Goal: Task Accomplishment & Management: Use online tool/utility

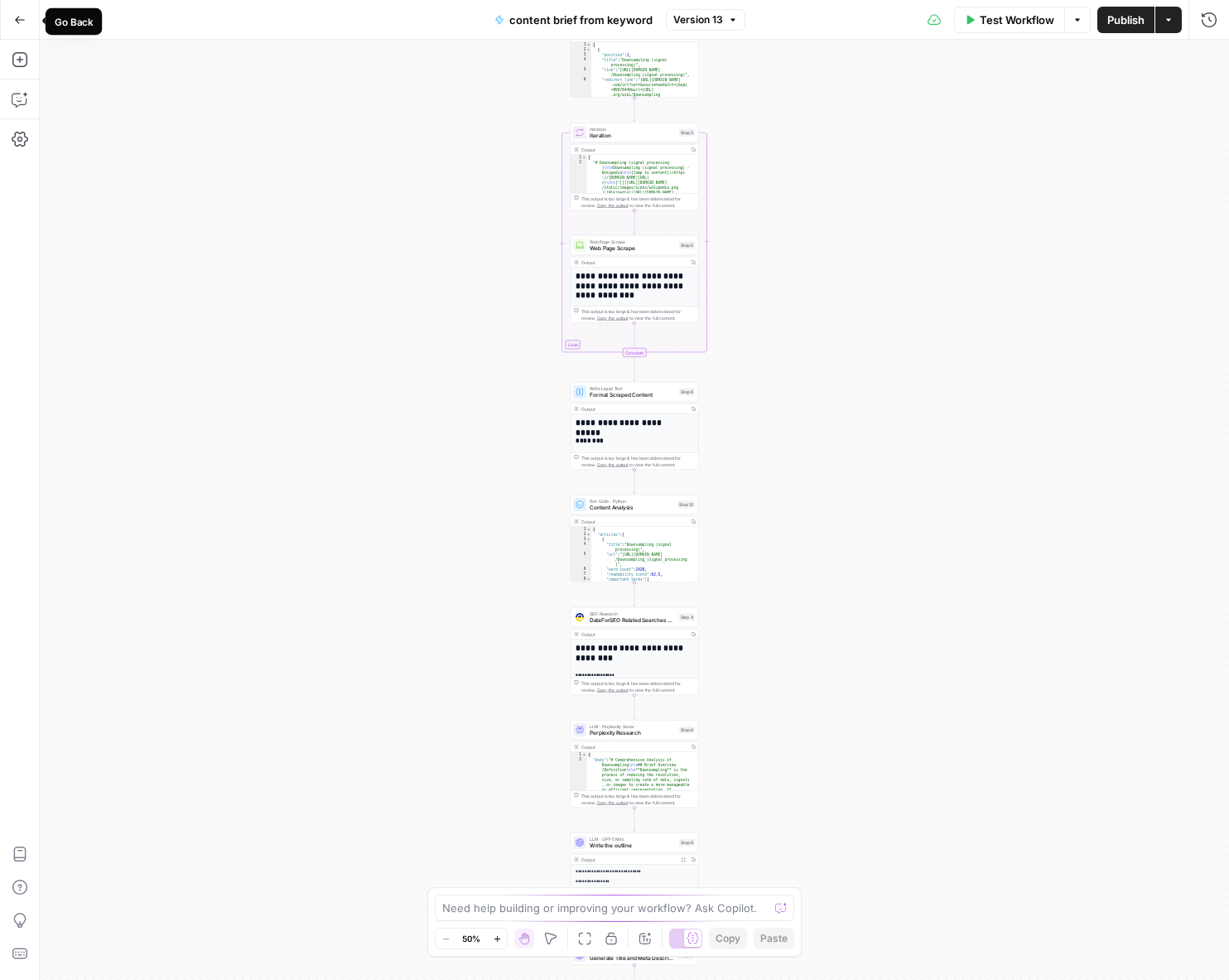
click at [22, 26] on button "Go Back" at bounding box center [20, 20] width 29 height 29
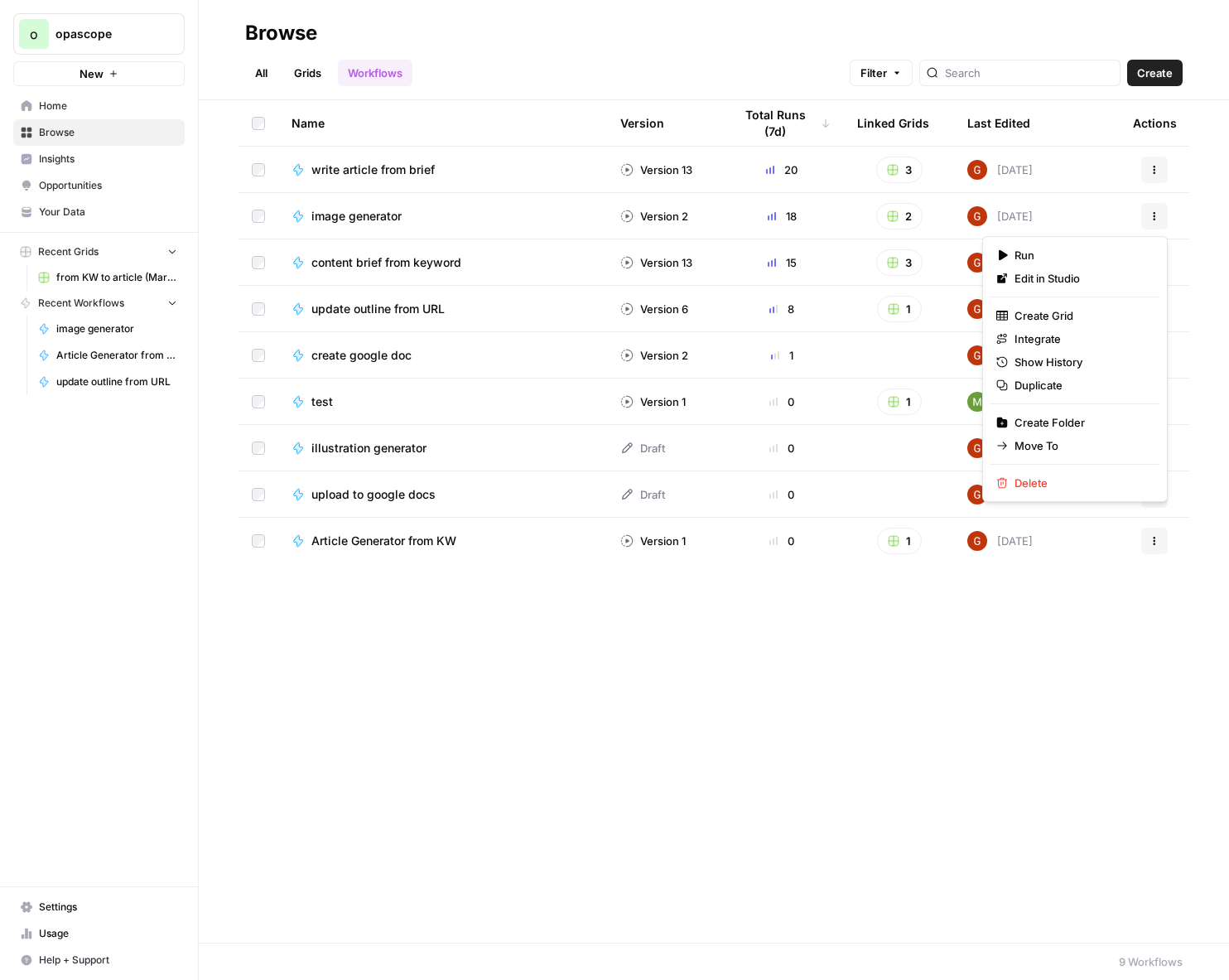
click at [1156, 213] on icon "button" at bounding box center [1154, 215] width 10 height 10
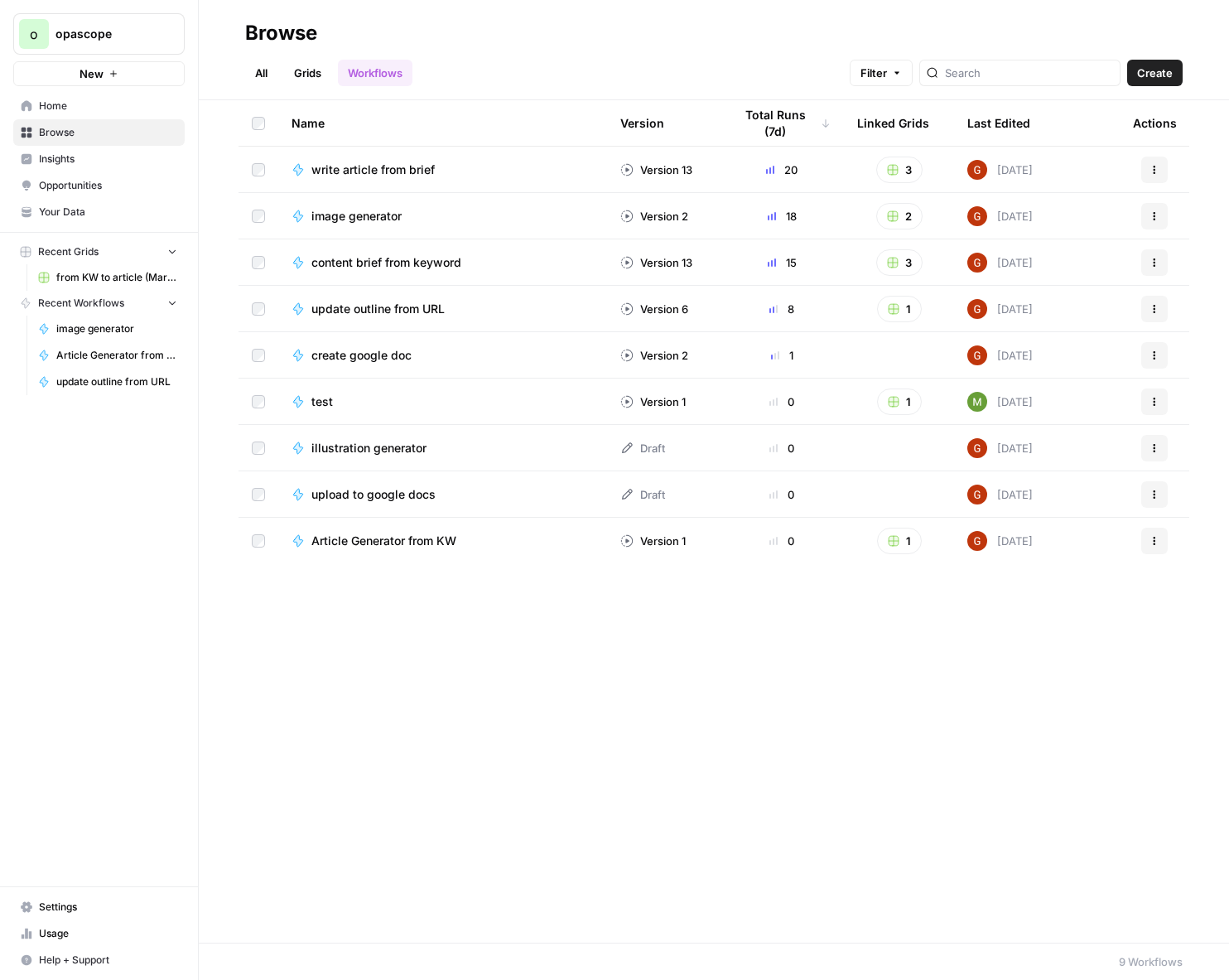
drag, startPoint x: 898, startPoint y: 738, endPoint x: 906, endPoint y: 704, distance: 34.9
click at [902, 722] on div "Name Version Total Runs (7d) Linked Grids Last Edited Actions write article fro…" at bounding box center [714, 522] width 1030 height 842
drag, startPoint x: 600, startPoint y: 701, endPoint x: 357, endPoint y: 401, distance: 386.1
click at [600, 697] on div "Name Version Total Runs (7d) Linked Grids Last Edited Actions write article fro…" at bounding box center [714, 522] width 1030 height 842
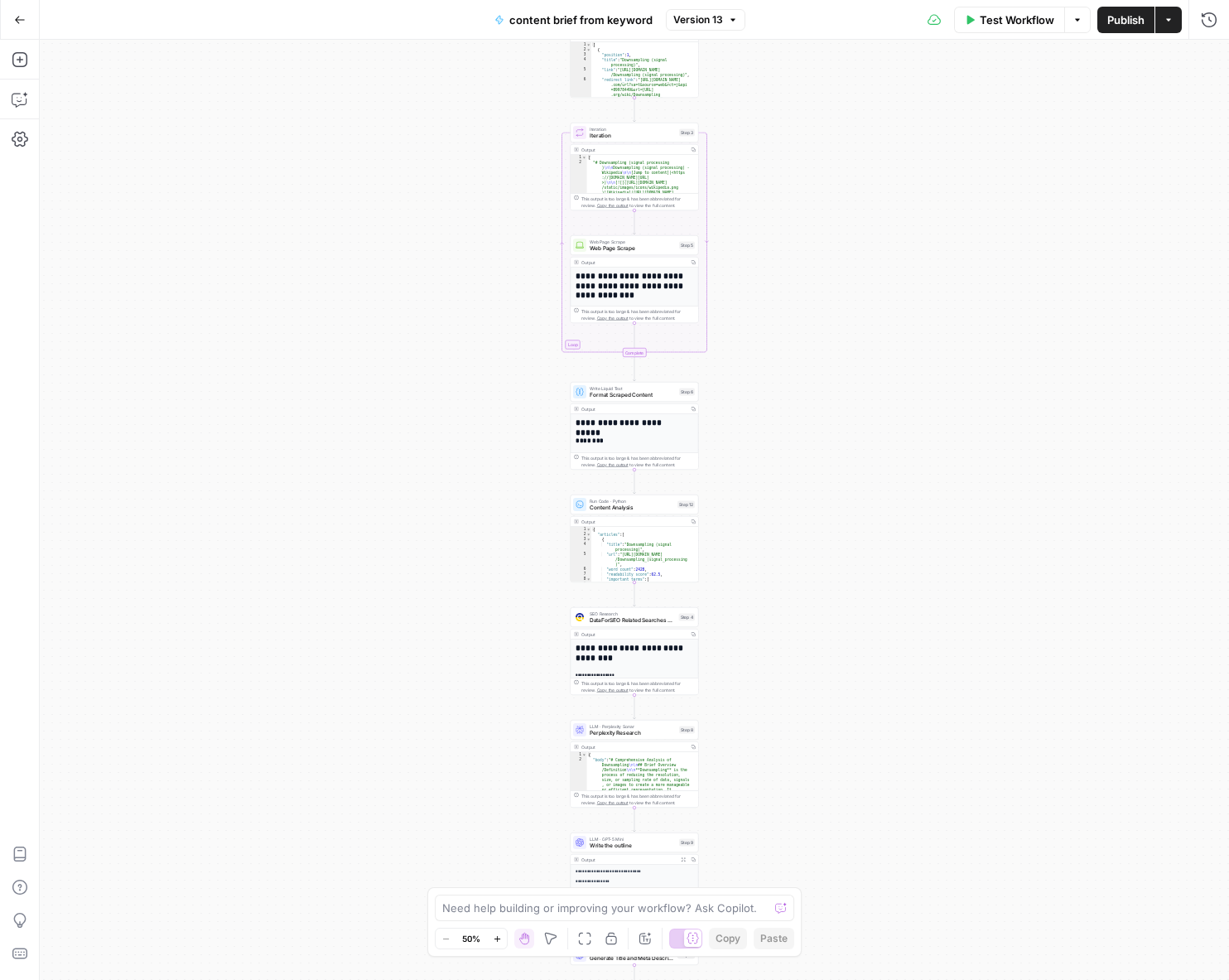
click at [355, 140] on div "Workflow Set Inputs Inputs Google Search Google Search Step 2 Output Copy 1 2 3…" at bounding box center [634, 509] width 1189 height 940
click at [243, 169] on div "Workflow Set Inputs Inputs Google Search Google Search Step 2 Output Copy 1 2 3…" at bounding box center [634, 509] width 1189 height 940
